Goal: Information Seeking & Learning: Learn about a topic

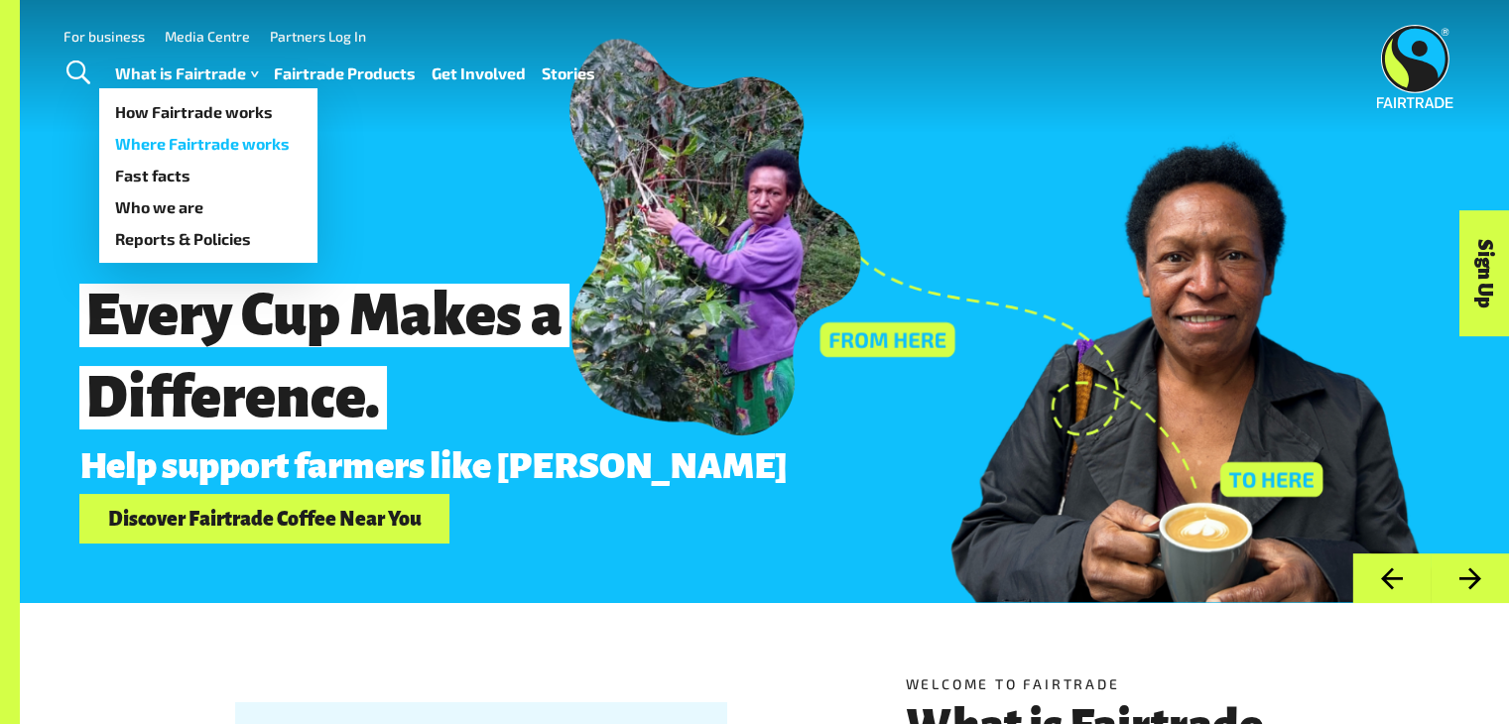
click at [201, 143] on link "Where Fairtrade works" at bounding box center [208, 144] width 218 height 32
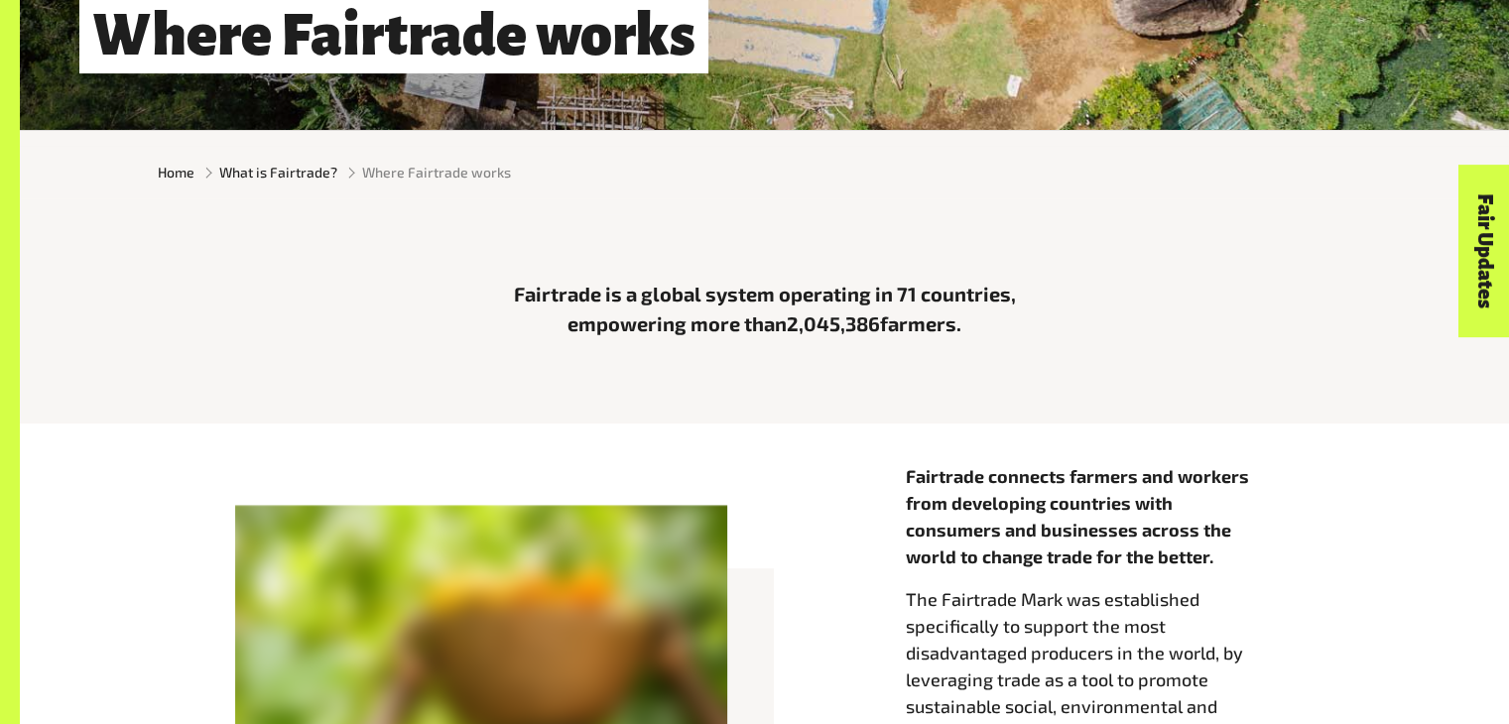
scroll to position [496, 0]
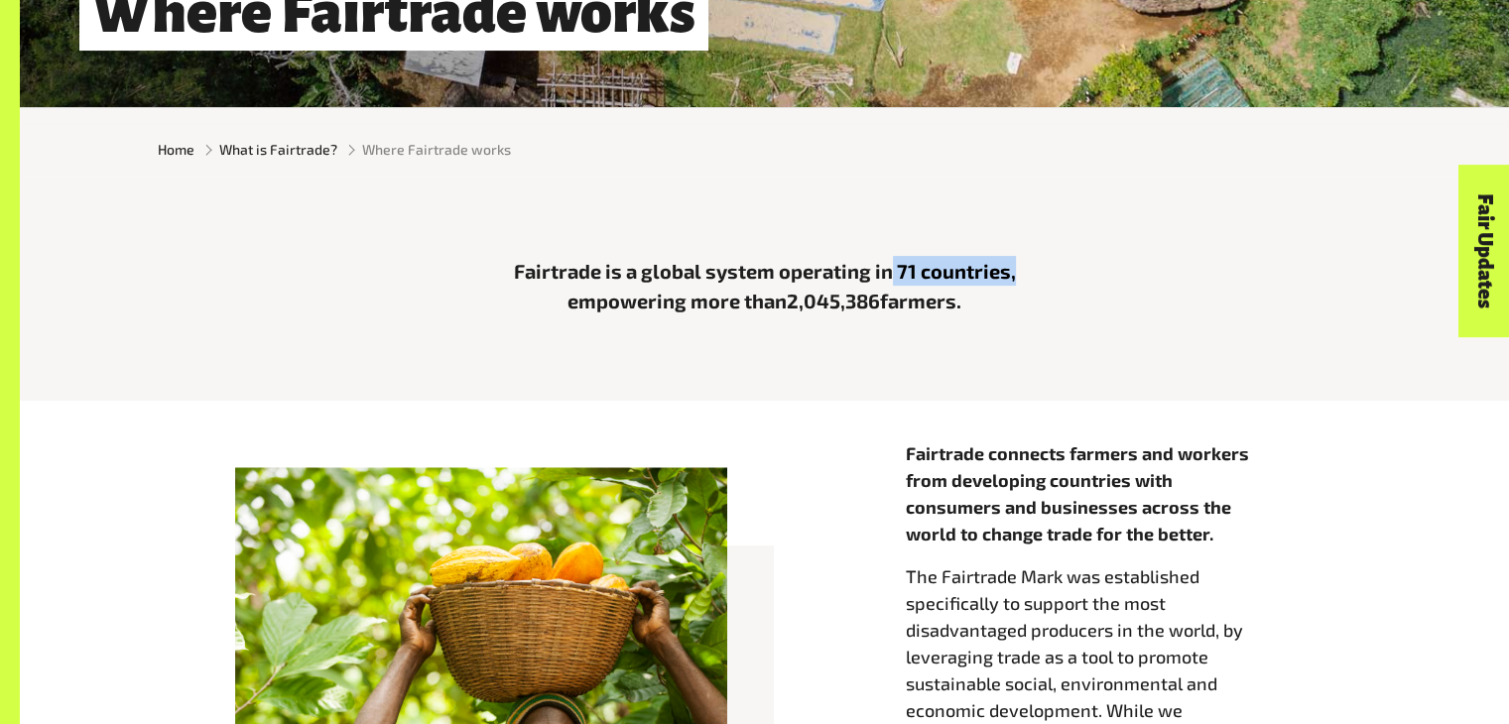
drag, startPoint x: 893, startPoint y: 273, endPoint x: 1012, endPoint y: 276, distance: 119.1
click at [1012, 276] on p "Fairtrade is a global system operating in 71 countries, empowering more than 2,…" at bounding box center [764, 286] width 595 height 60
drag, startPoint x: 786, startPoint y: 302, endPoint x: 875, endPoint y: 307, distance: 89.4
click at [875, 307] on p "Fairtrade is a global system operating in 71 countries, empowering more than 2,…" at bounding box center [764, 286] width 595 height 60
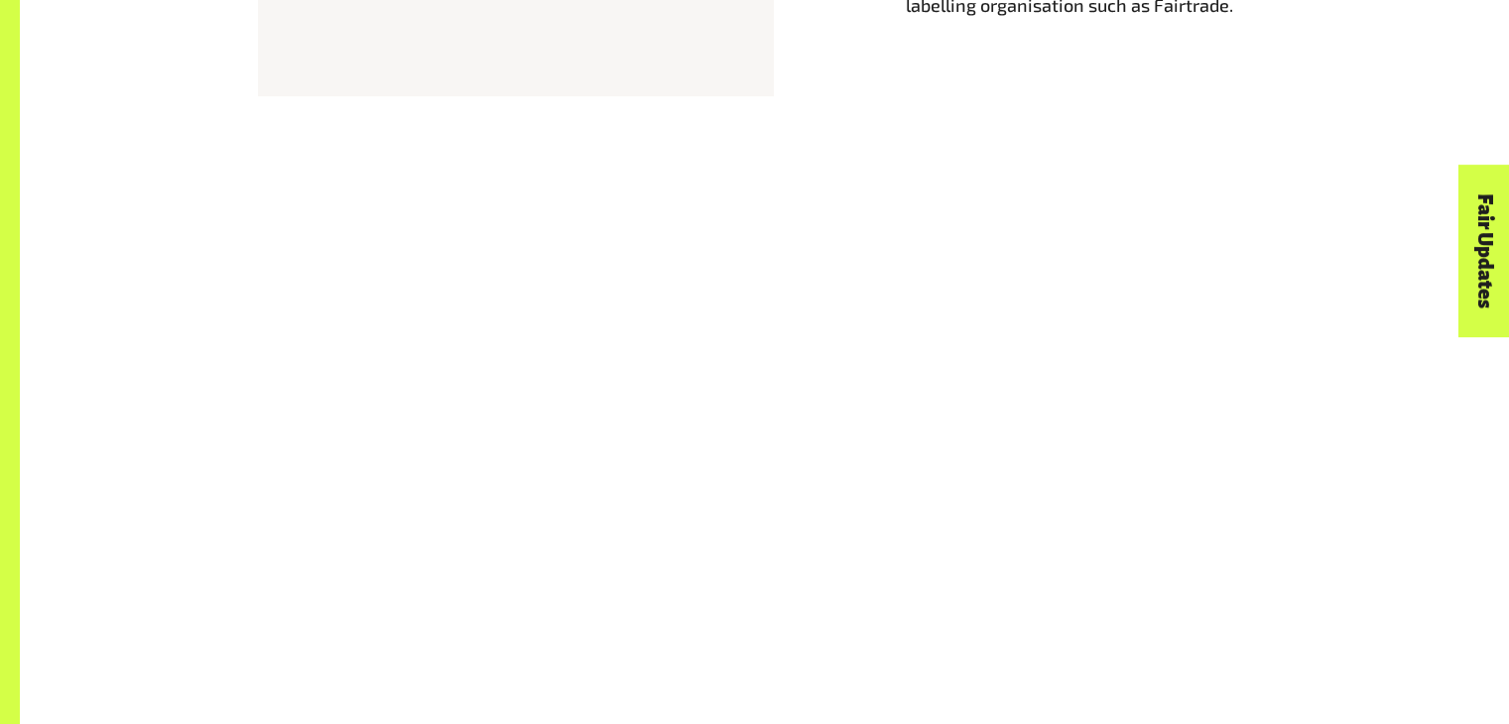
scroll to position [1489, 0]
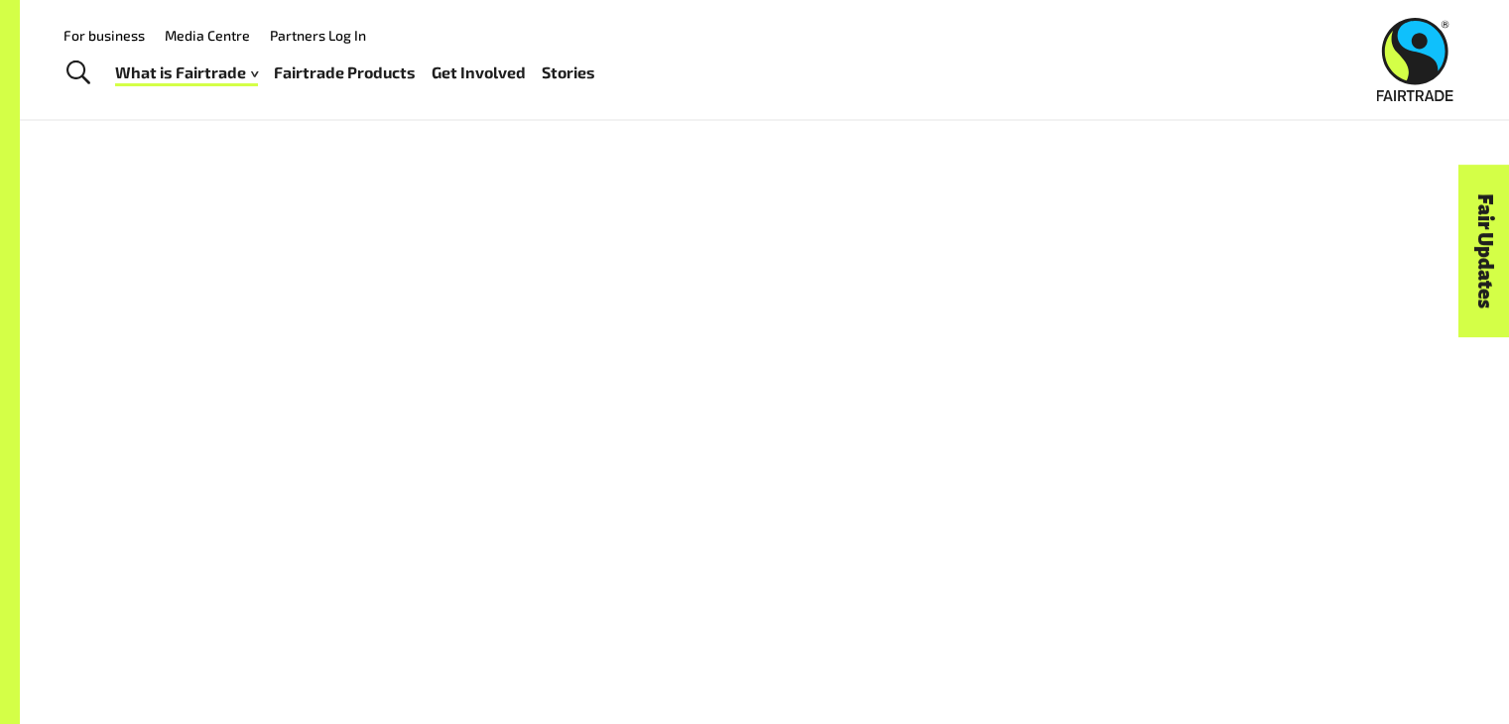
click at [341, 74] on link "Fairtrade Products" at bounding box center [345, 73] width 142 height 29
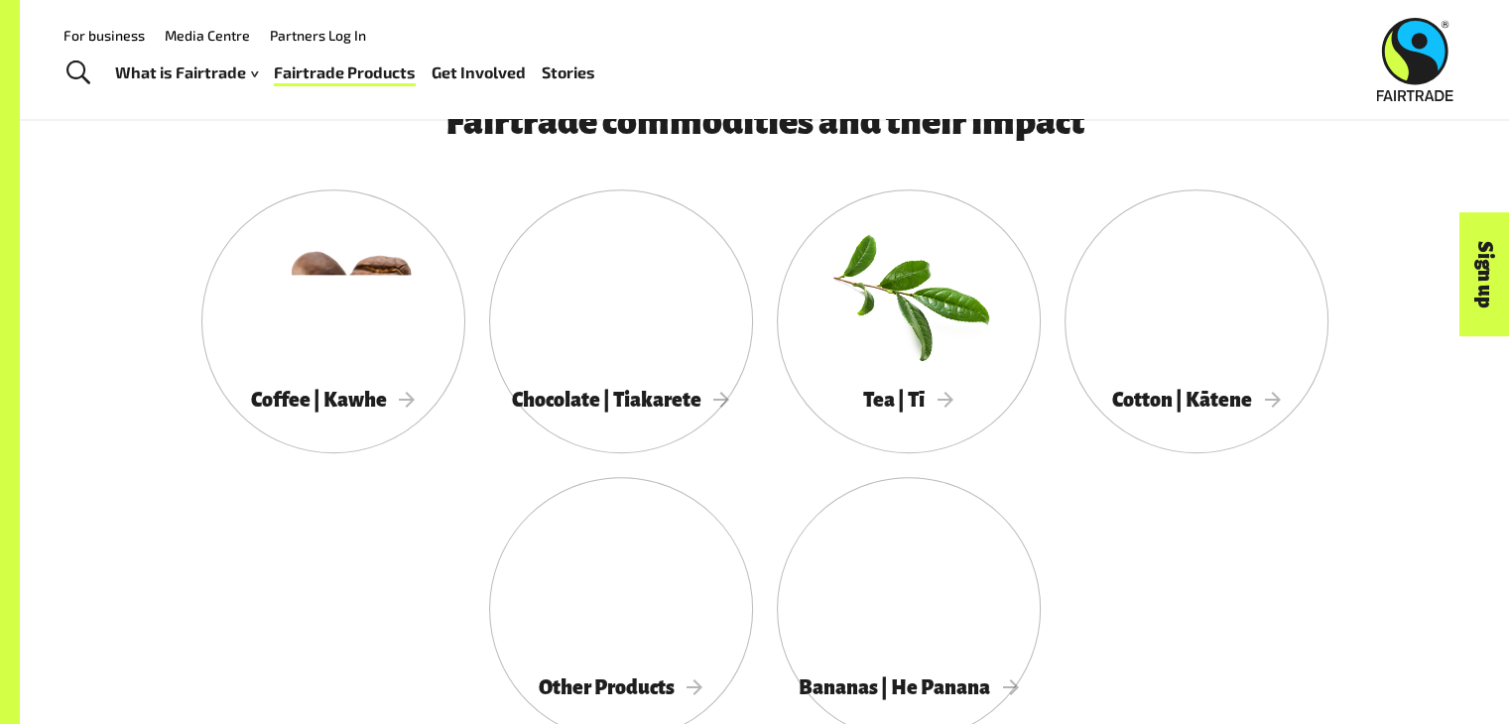
scroll to position [992, 0]
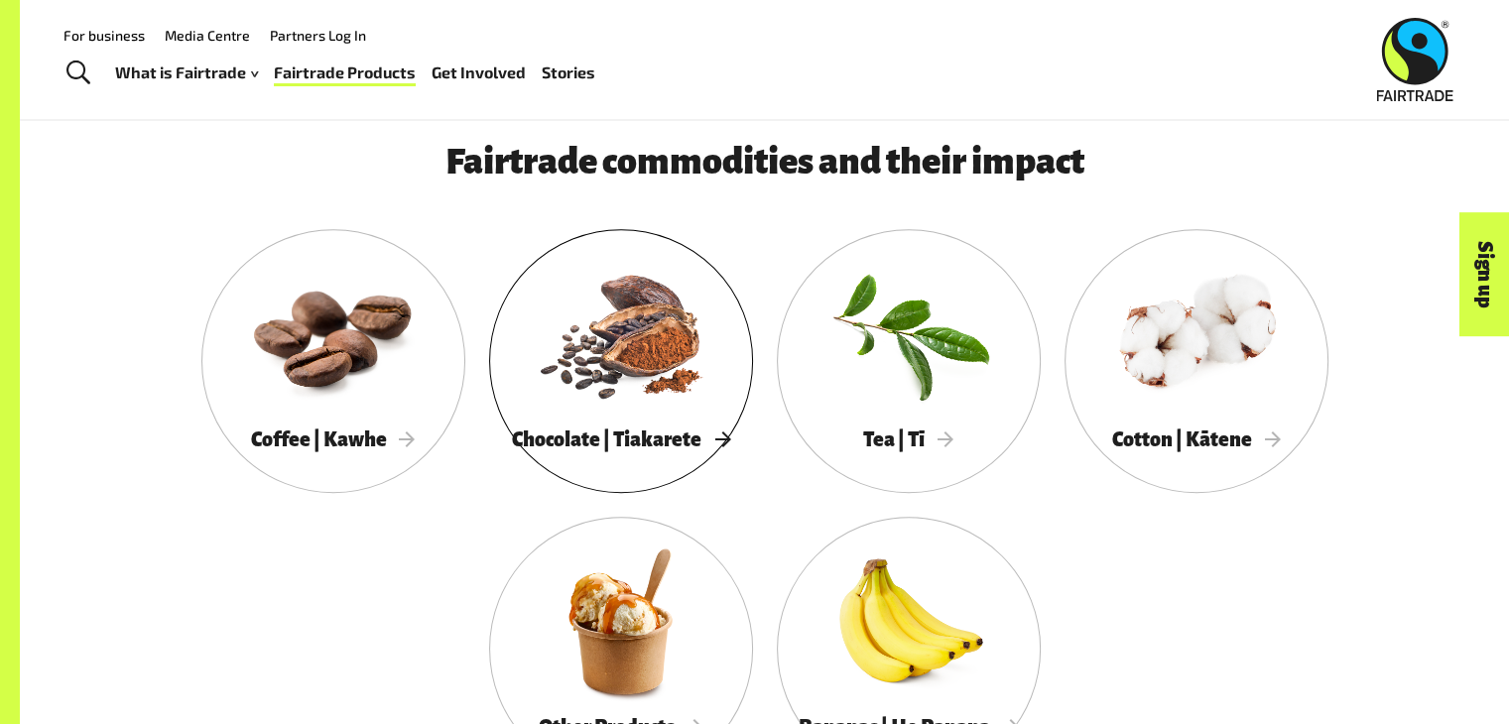
click at [627, 339] on div at bounding box center [621, 334] width 264 height 172
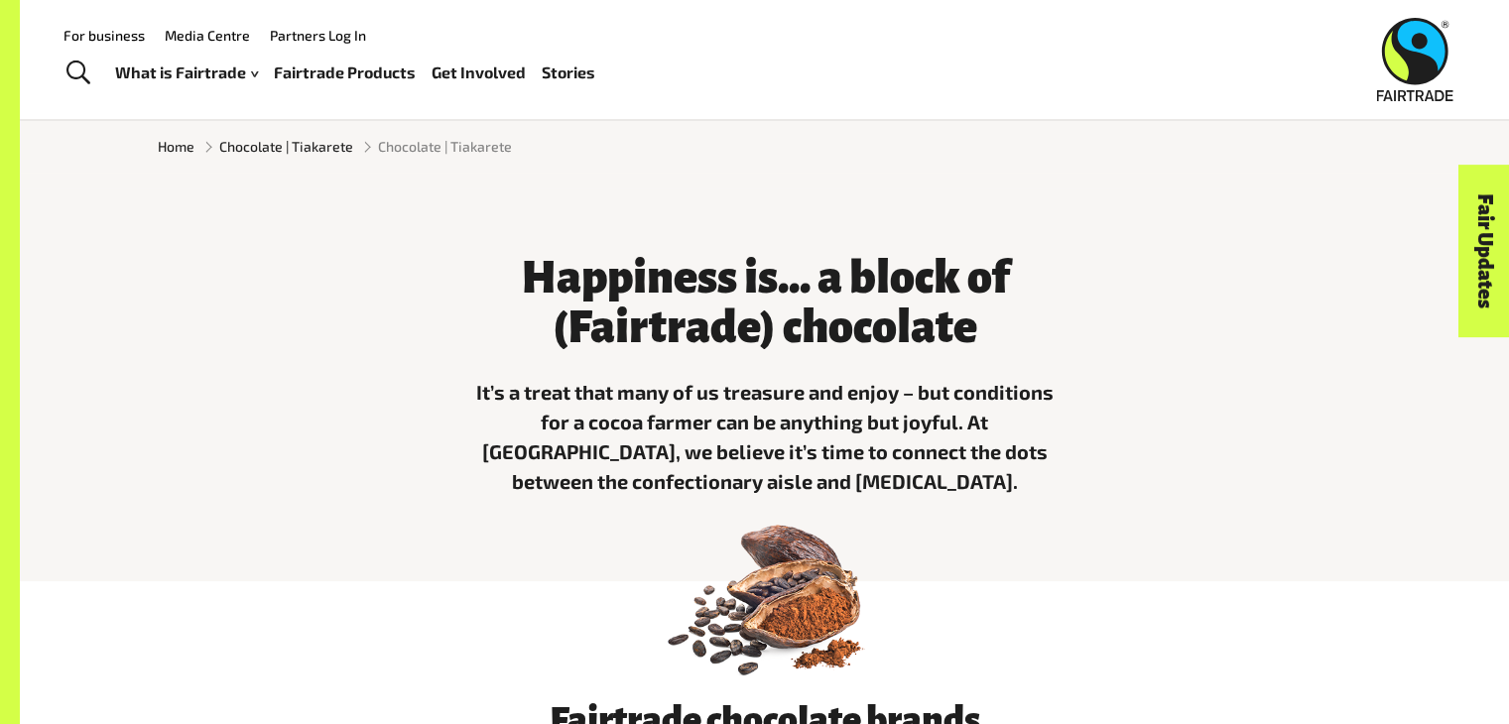
scroll to position [496, 0]
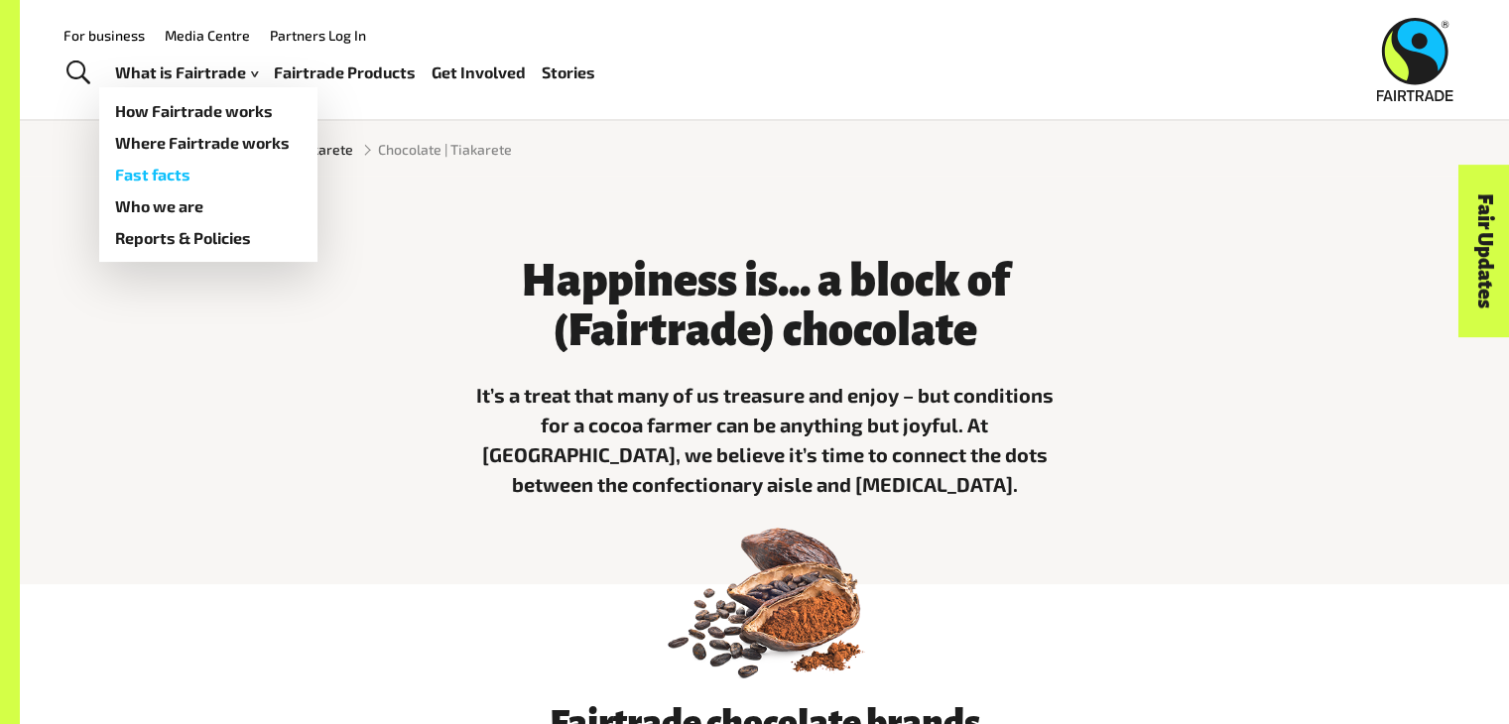
click at [164, 176] on link "Fast facts" at bounding box center [208, 175] width 218 height 32
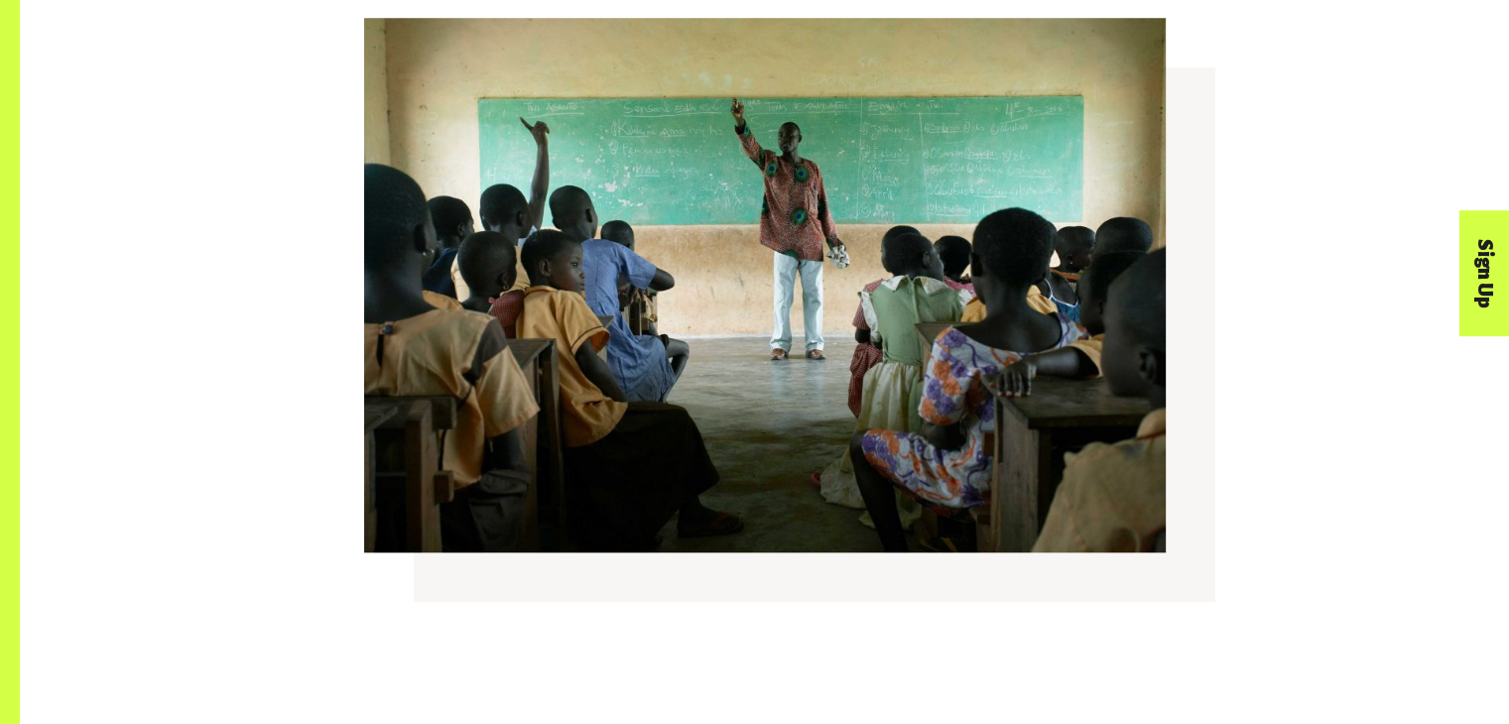
scroll to position [1786, 0]
